Goal: Task Accomplishment & Management: Manage account settings

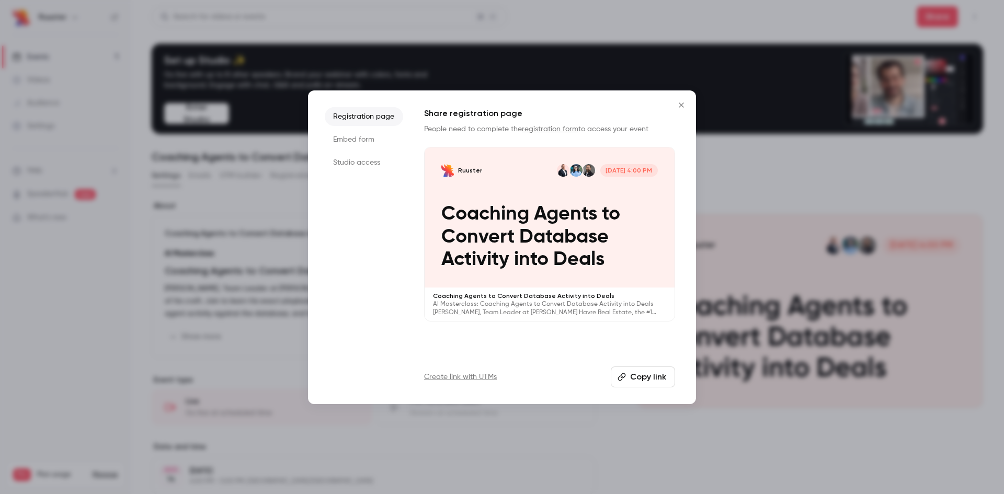
drag, startPoint x: 0, startPoint y: 0, endPoint x: 683, endPoint y: 98, distance: 689.8
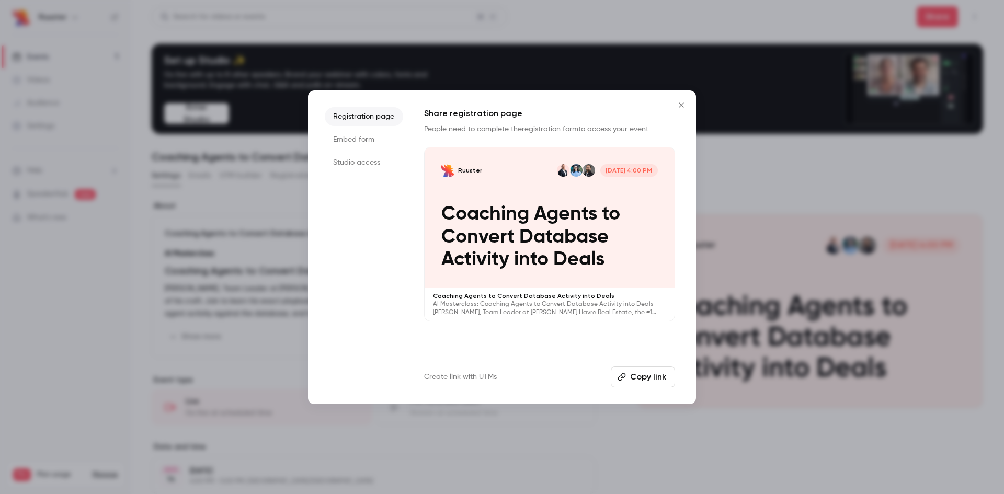
click at [683, 98] on button "Close" at bounding box center [681, 105] width 21 height 21
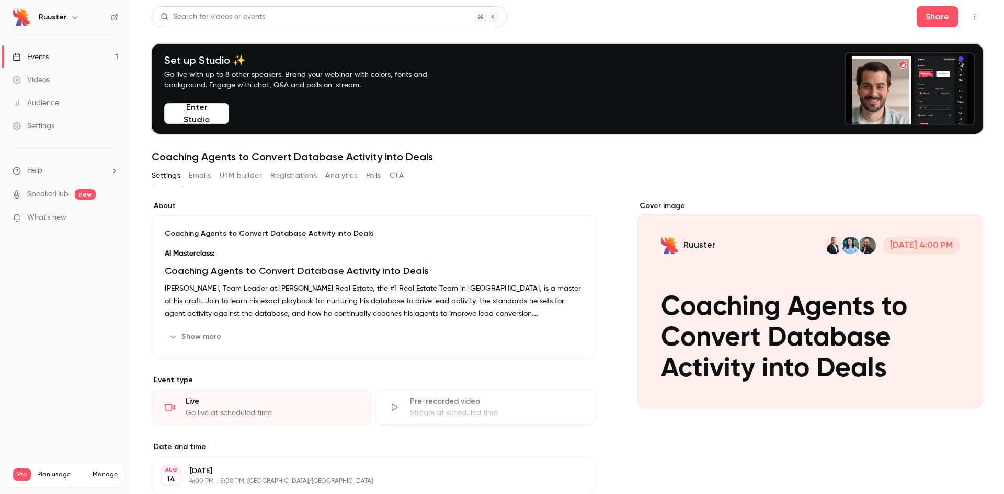
click at [283, 177] on button "Registrations" at bounding box center [293, 175] width 47 height 17
